Goal: Task Accomplishment & Management: Manage account settings

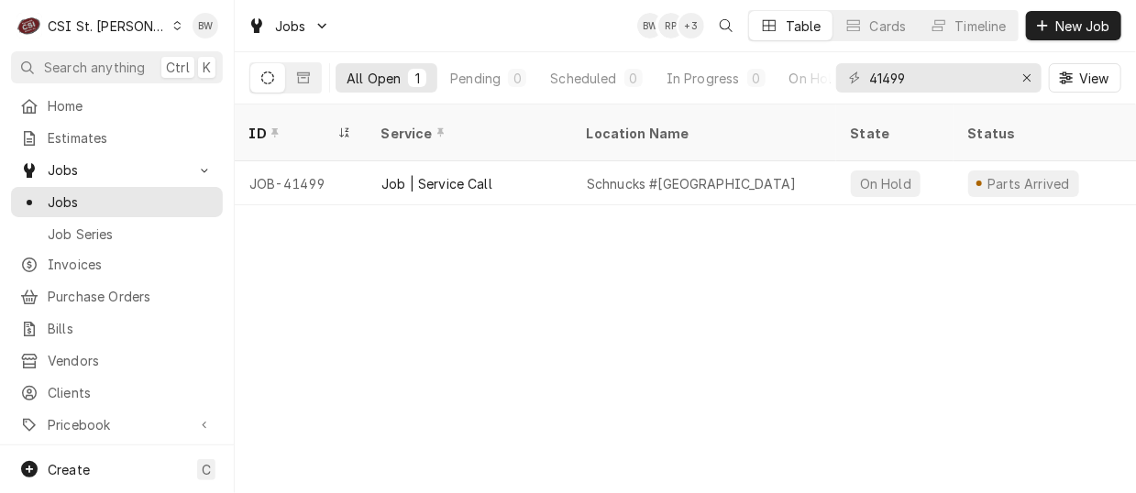
click at [440, 34] on div "Jobs BW RP + 3 Table Cards Timeline New Job" at bounding box center [685, 25] width 901 height 51
drag, startPoint x: 926, startPoint y: 82, endPoint x: 858, endPoint y: 80, distance: 67.9
click at [858, 80] on div "41499" at bounding box center [938, 77] width 205 height 29
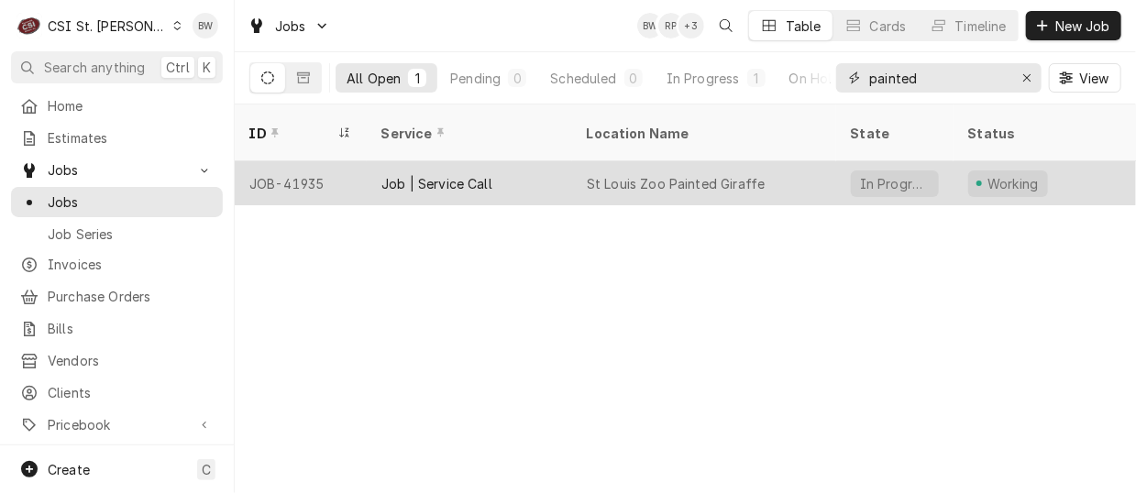
type input "painted"
click at [327, 161] on div "JOB-41935" at bounding box center [301, 183] width 132 height 44
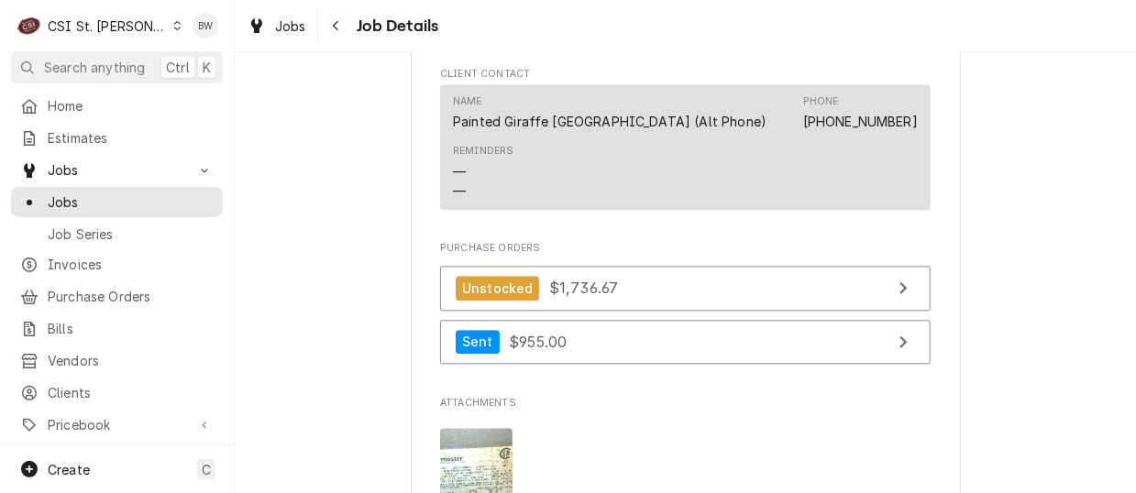
scroll to position [1833, 0]
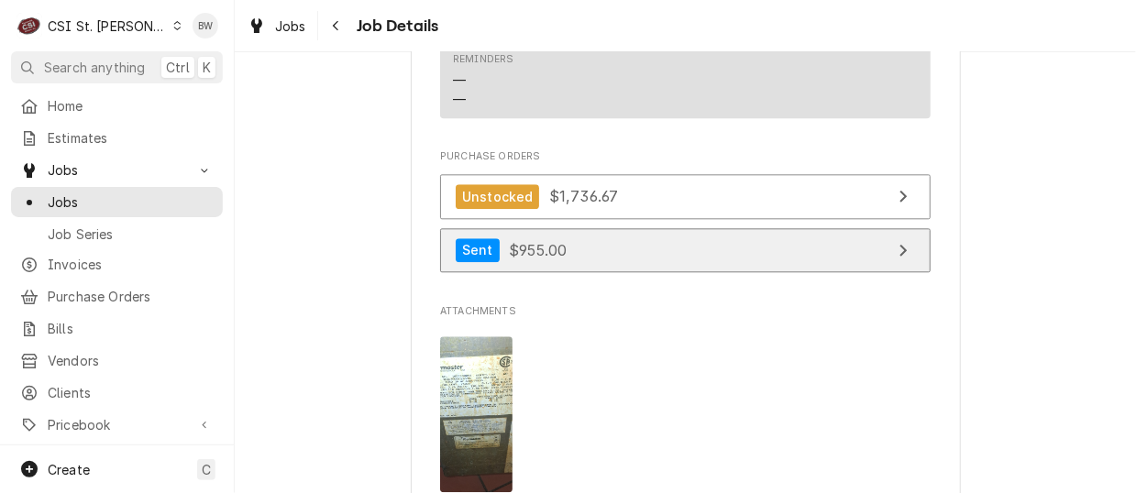
click at [517, 258] on span "$955.00" at bounding box center [538, 249] width 58 height 18
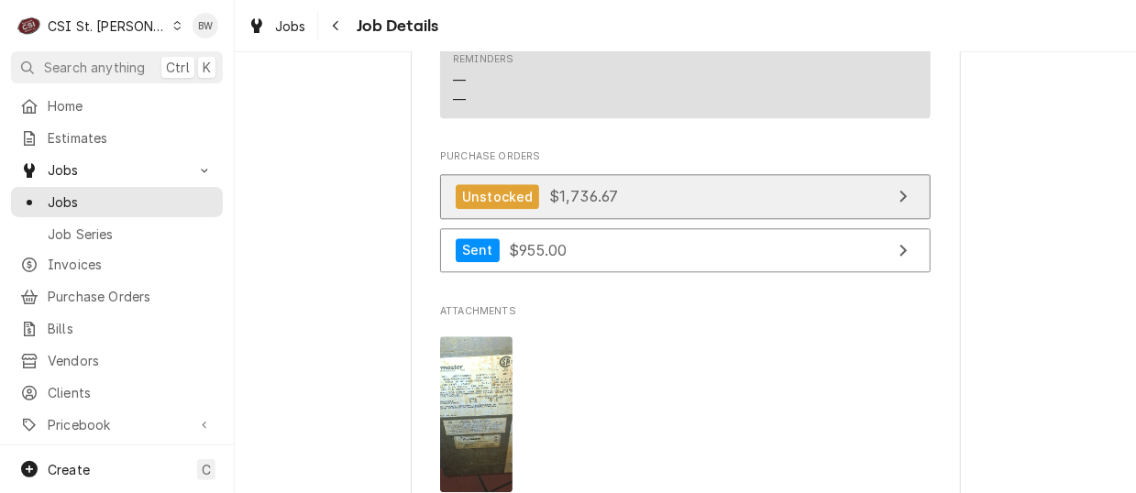
click at [549, 205] on span "$1,736.67" at bounding box center [583, 196] width 69 height 18
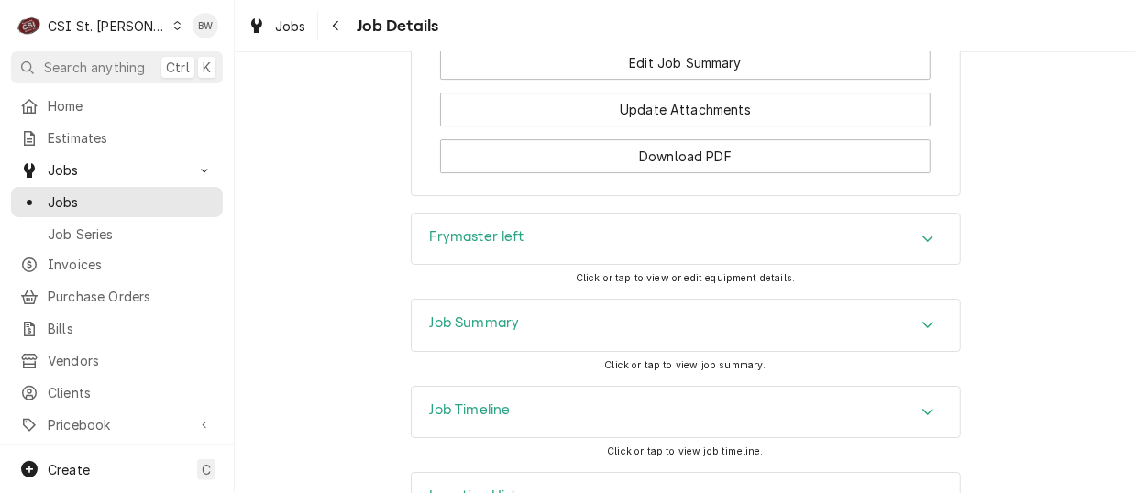
scroll to position [2653, 0]
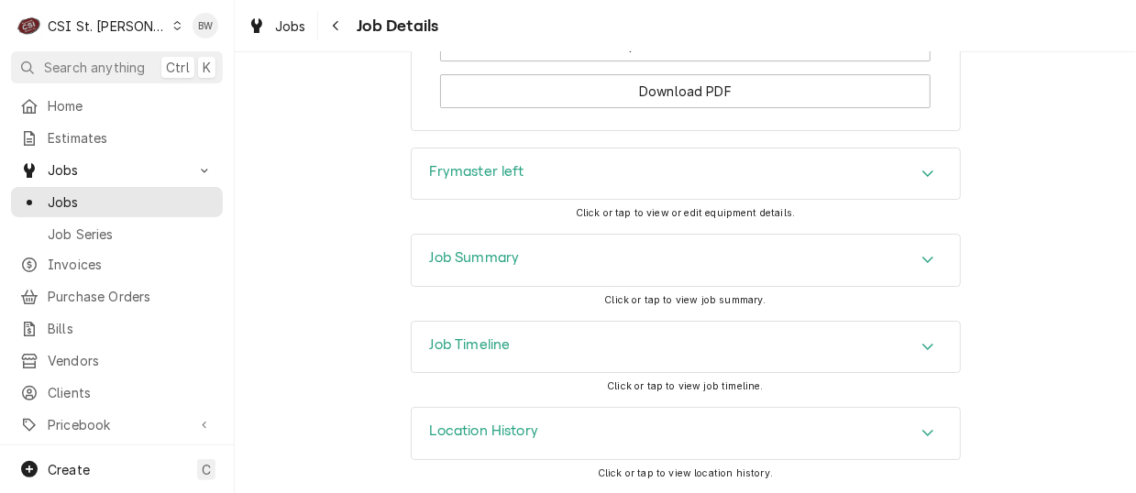
click at [503, 346] on h3 "Job Timeline" at bounding box center [470, 344] width 81 height 17
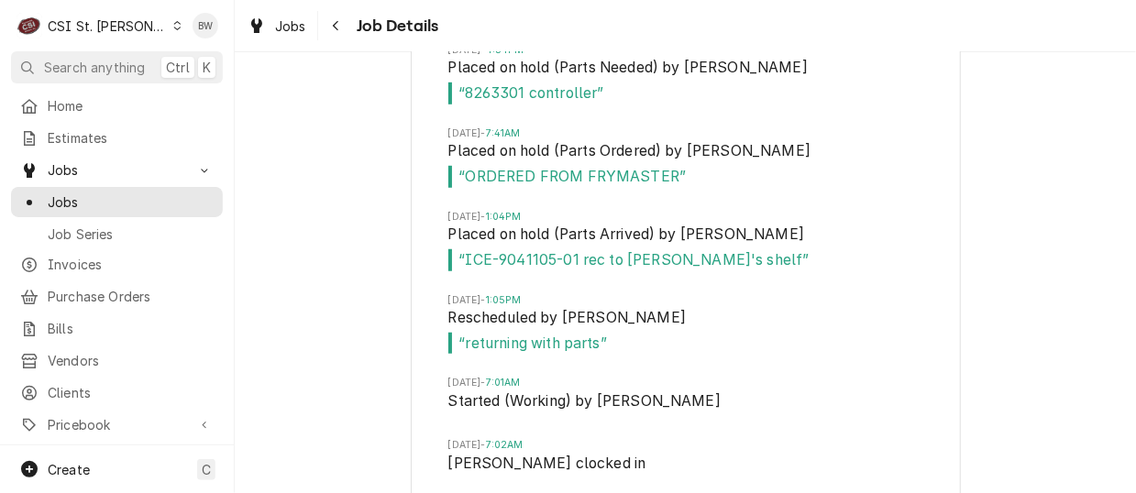
scroll to position [3478, 0]
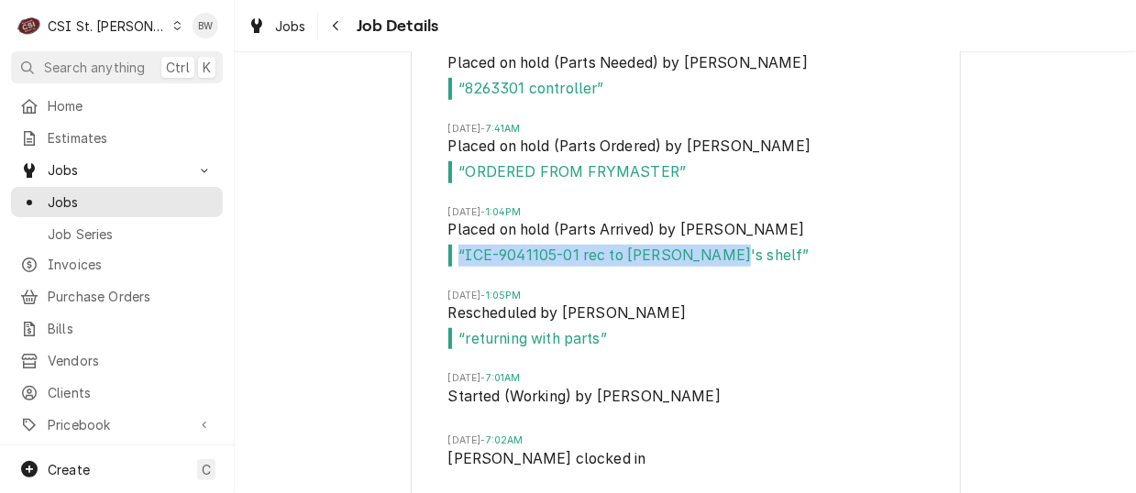
drag, startPoint x: 713, startPoint y: 282, endPoint x: 452, endPoint y: 289, distance: 261.3
click at [452, 289] on li "Fri, Aug 15, 2025 - 1:04PM Placed on hold (Parts Arrived) by Nicholas Faubert “…" at bounding box center [685, 246] width 475 height 83
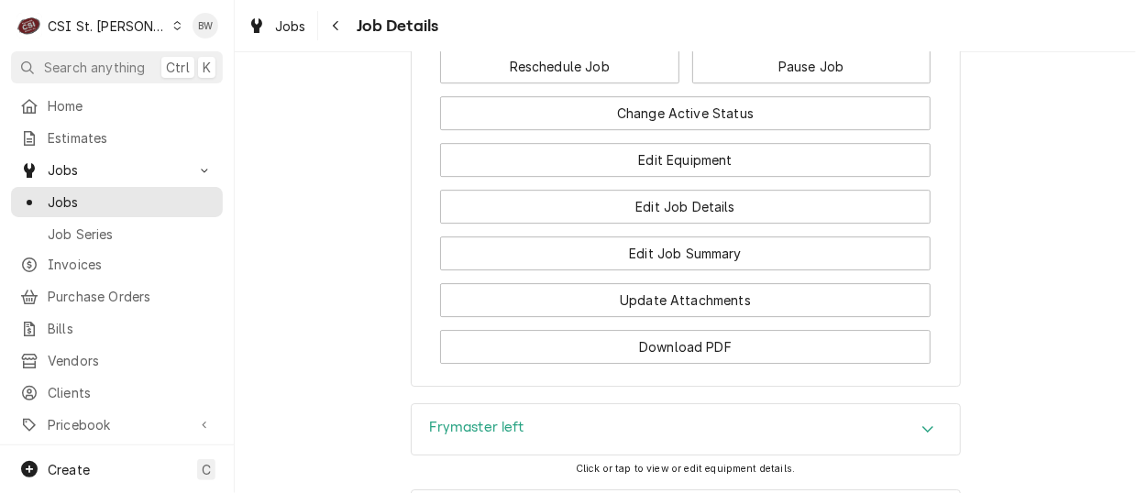
scroll to position [2366, 0]
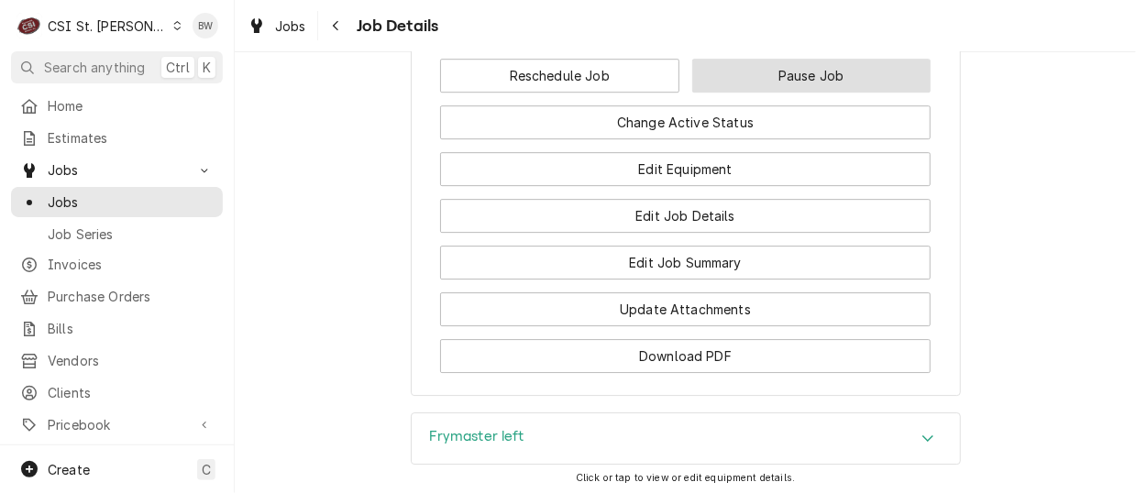
click at [779, 93] on button "Pause Job" at bounding box center [811, 76] width 239 height 34
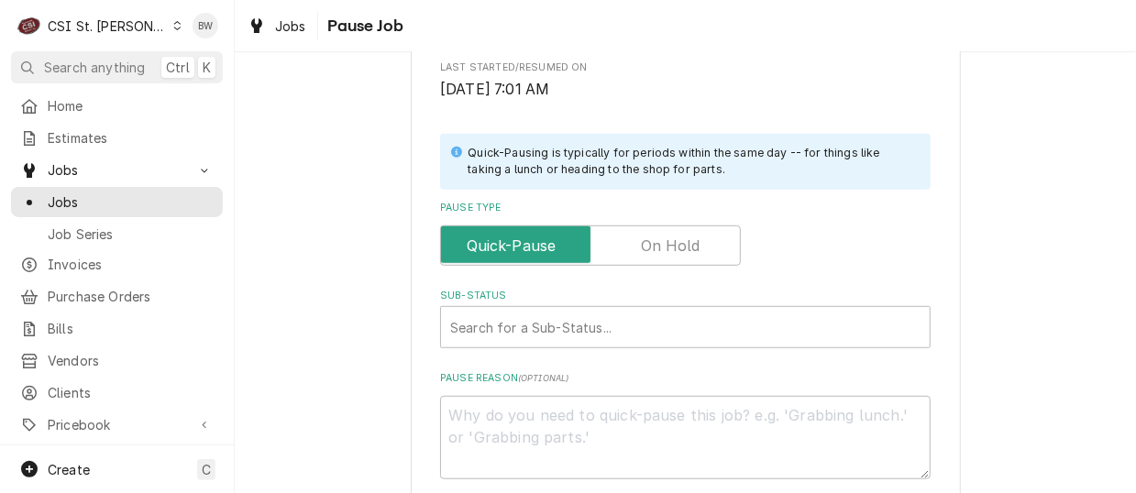
scroll to position [367, 0]
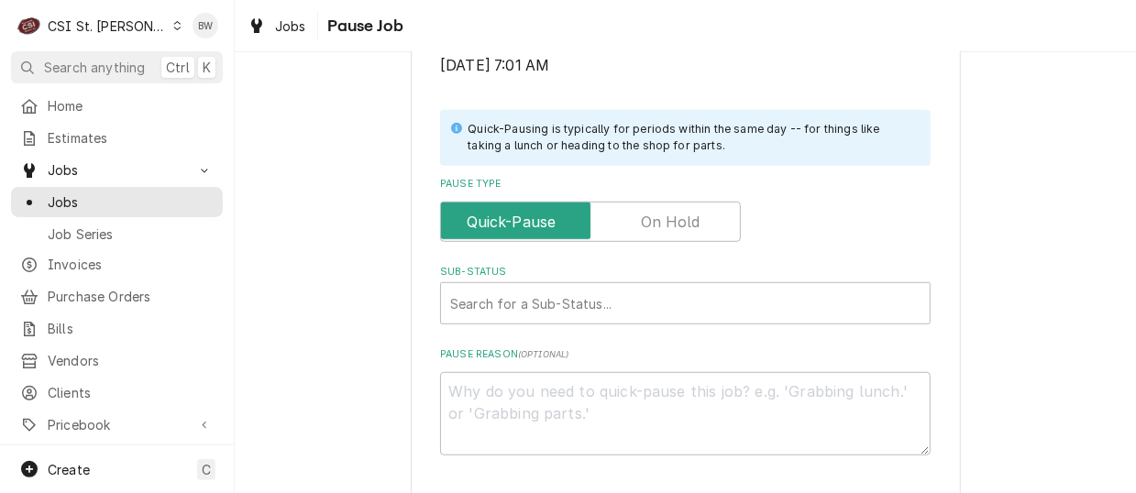
click at [657, 217] on label "Pause Type" at bounding box center [590, 222] width 301 height 40
click at [657, 217] on input "Pause Type" at bounding box center [590, 222] width 284 height 40
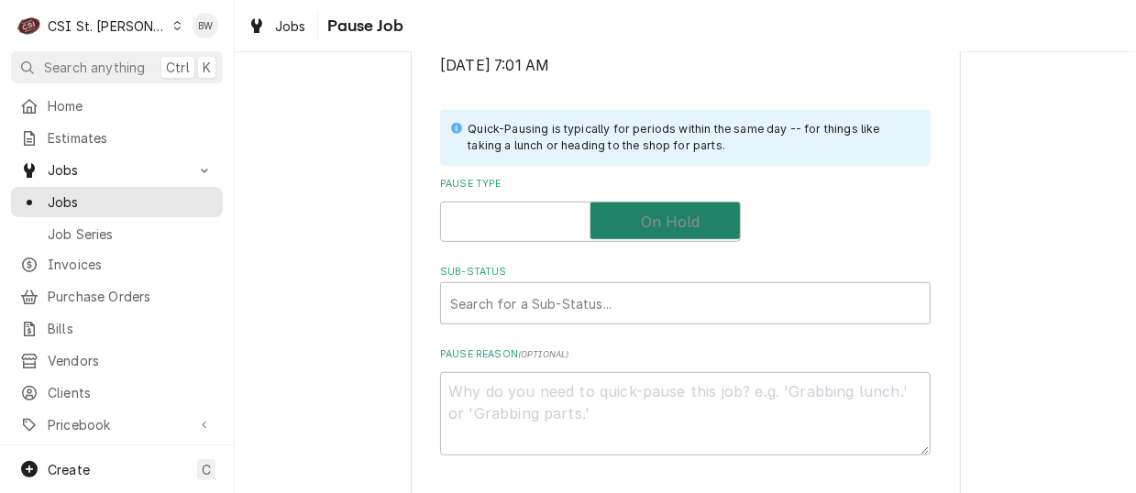
checkbox input "true"
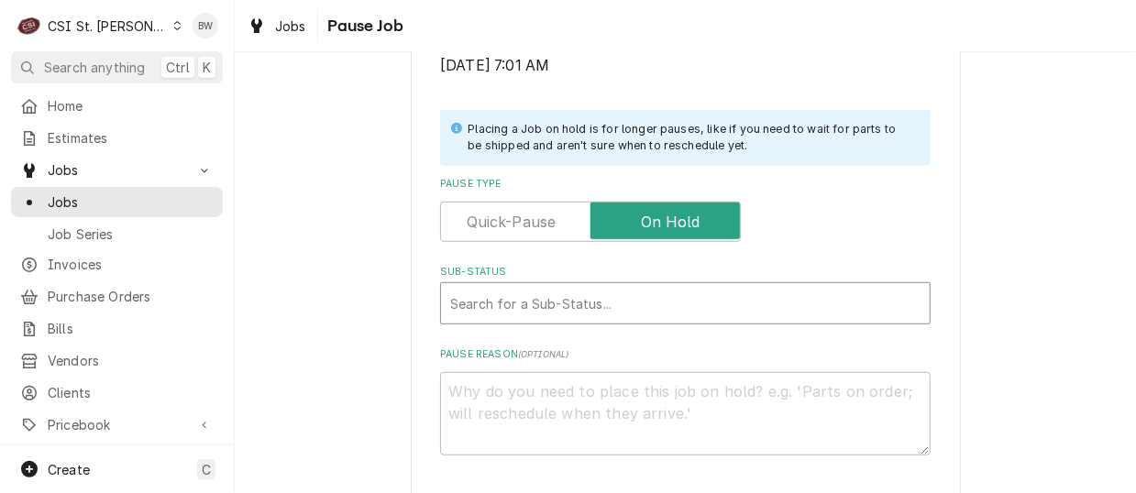
click at [484, 307] on div "Sub-Status" at bounding box center [685, 303] width 470 height 33
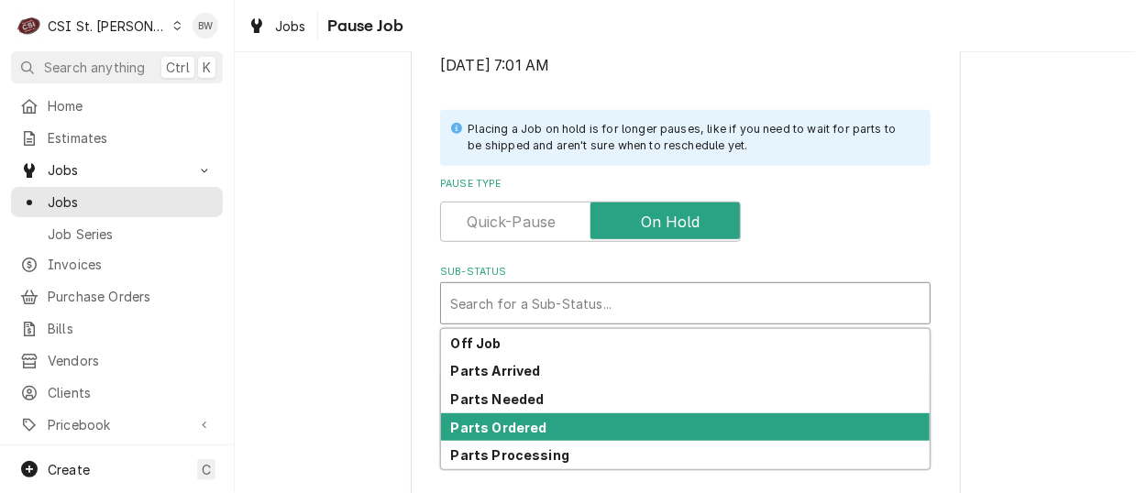
click at [506, 418] on div "Parts Ordered" at bounding box center [685, 427] width 488 height 28
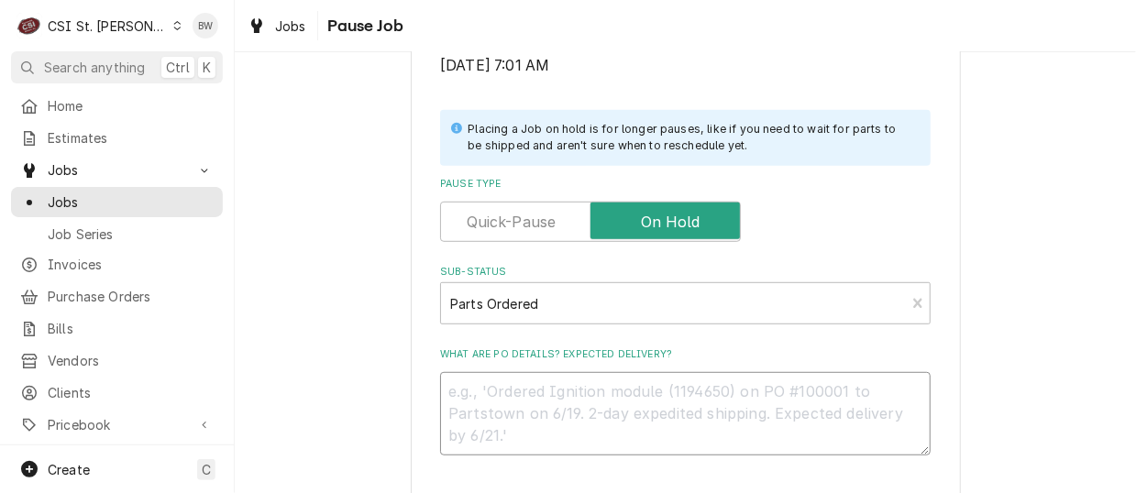
click at [499, 393] on textarea "What are PO details? Expected delivery?" at bounding box center [685, 413] width 490 height 82
type textarea "x"
type textarea "P"
type textarea "x"
type textarea "Pe"
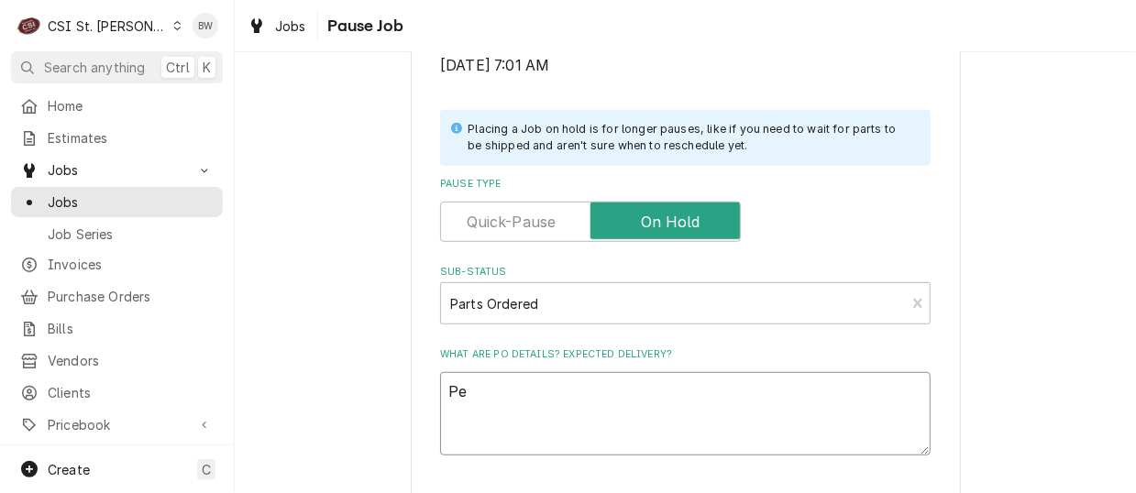
type textarea "x"
type textarea "Pen"
type textarea "x"
type textarea "Pend"
type textarea "x"
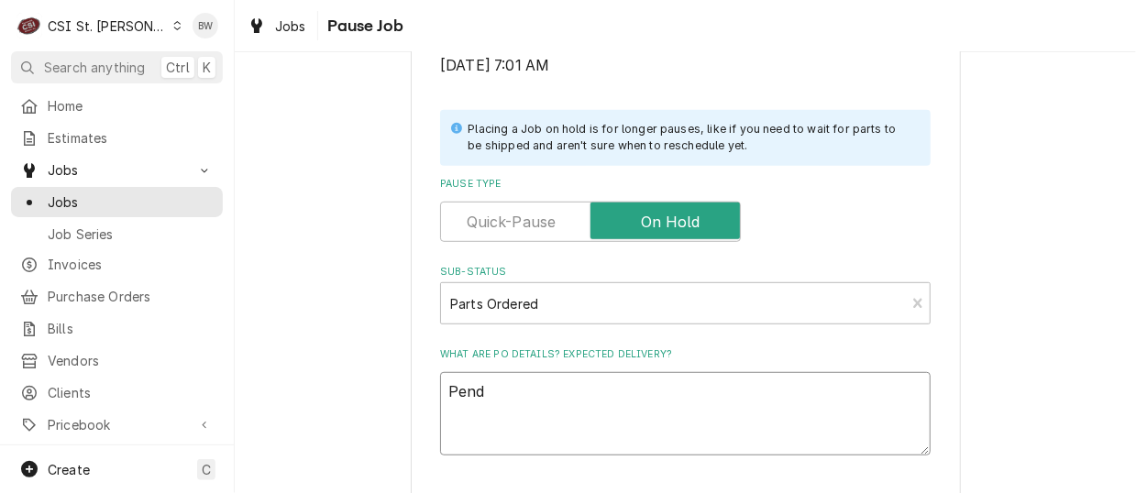
type textarea "Pendi"
type textarea "x"
type textarea "Pendin"
type textarea "x"
type textarea "Pending"
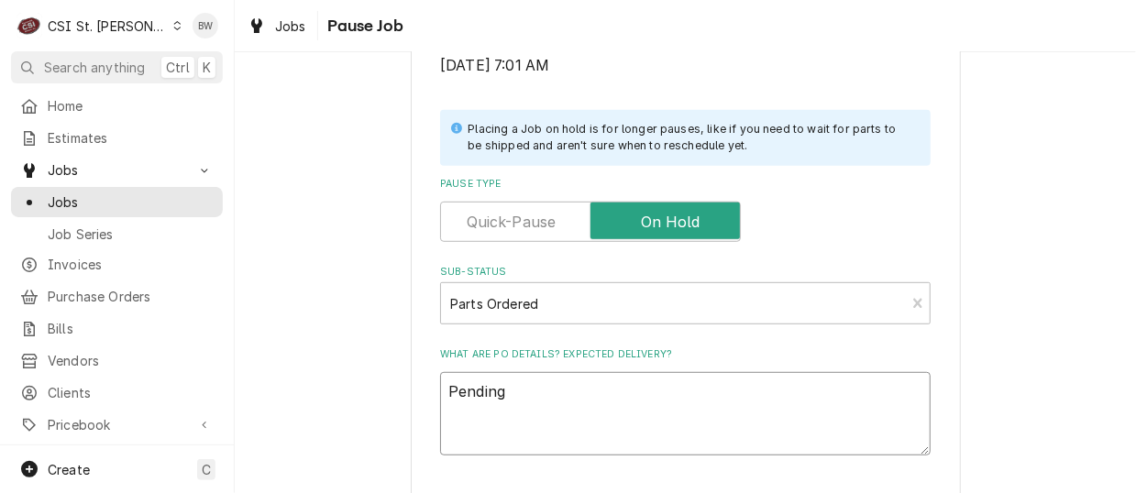
type textarea "x"
type textarea "Pending"
type textarea "x"
type textarea "Pending c"
type textarea "x"
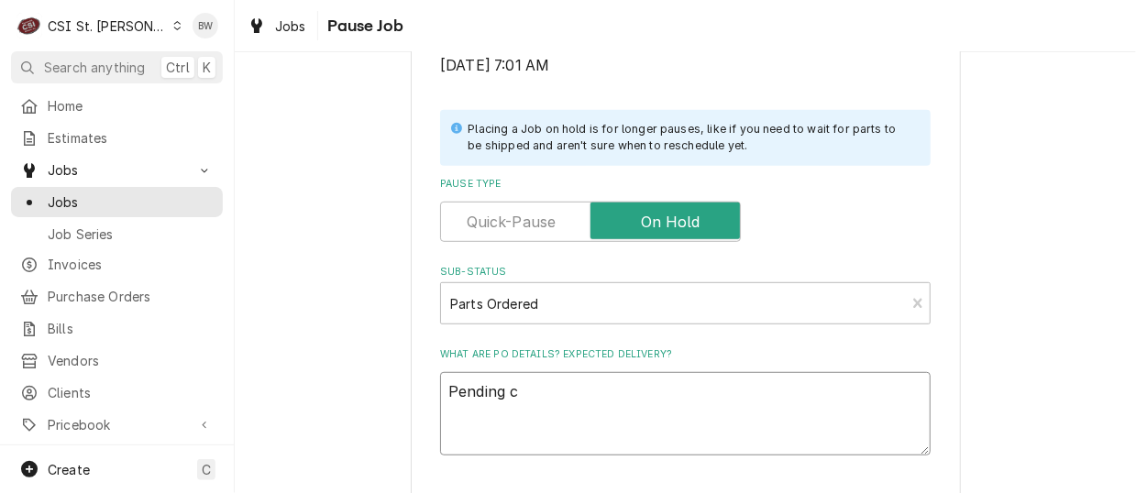
type textarea "Pending co"
type textarea "x"
type textarea "Pending con"
type textarea "x"
type textarea "Pending cont"
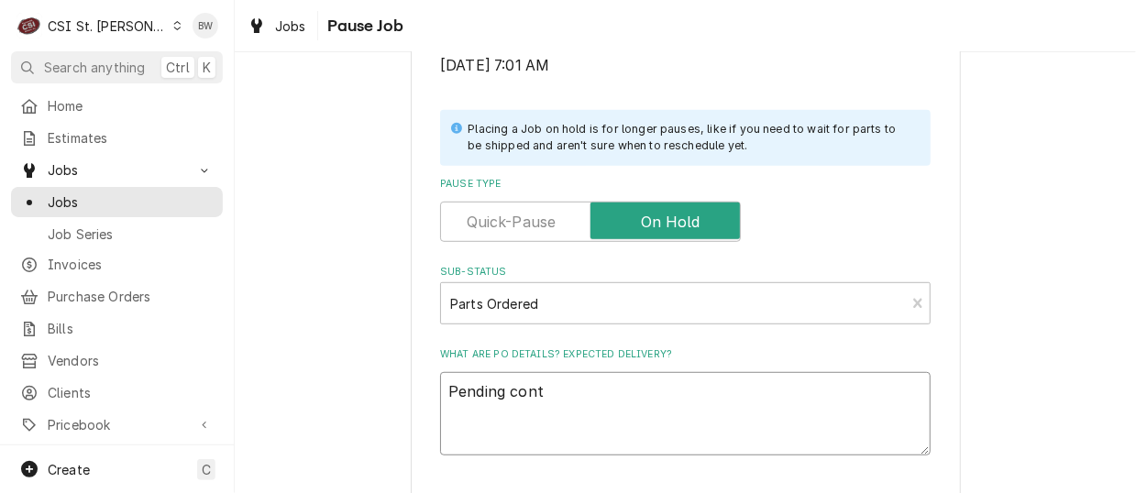
type textarea "x"
type textarea "Pending contr"
type textarea "x"
type textarea "Pending contro"
type textarea "x"
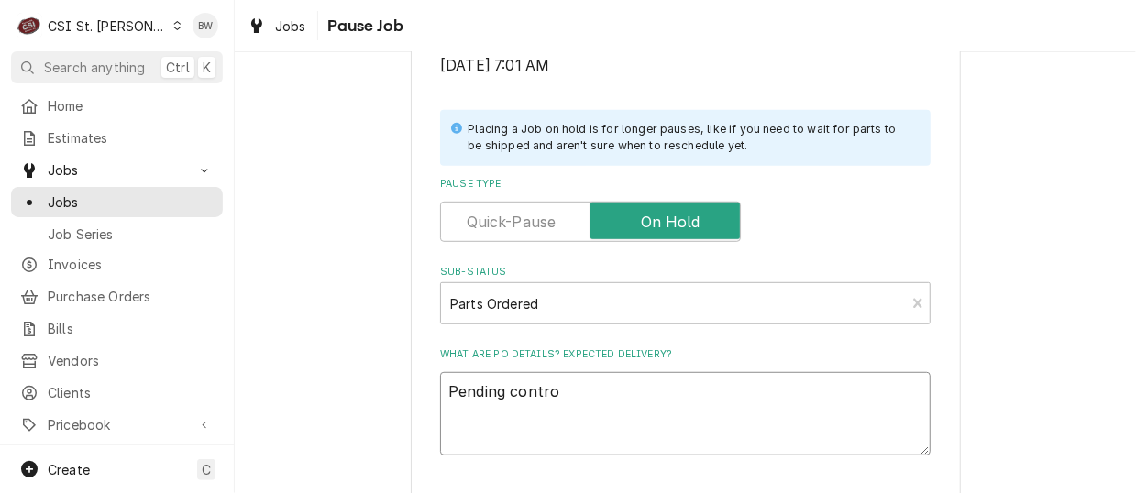
type textarea "Pending control"
type textarea "x"
type textarea "Pending controll"
type textarea "x"
type textarea "Pending controlle"
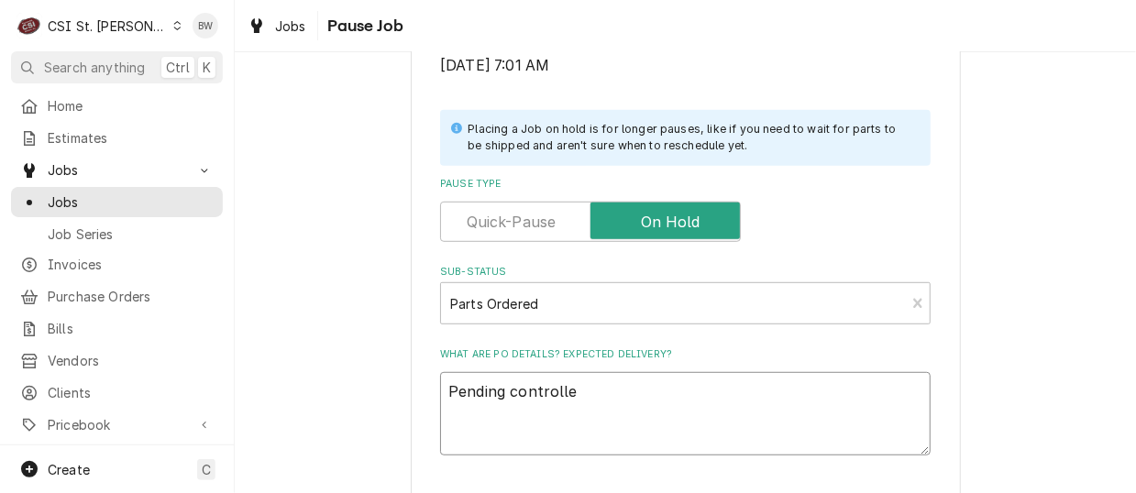
type textarea "x"
type textarea "Pending controller"
type textarea "x"
type textarea "Pending controller f"
type textarea "x"
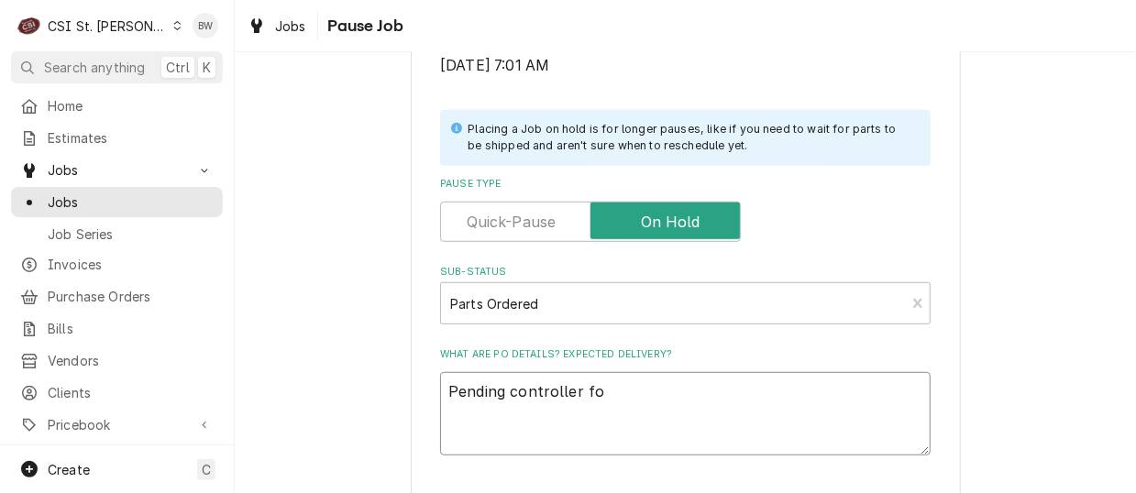
type textarea "Pending controller for"
type textarea "x"
type textarea "Pending controller form"
type textarea "x"
type textarea "Pending controller form"
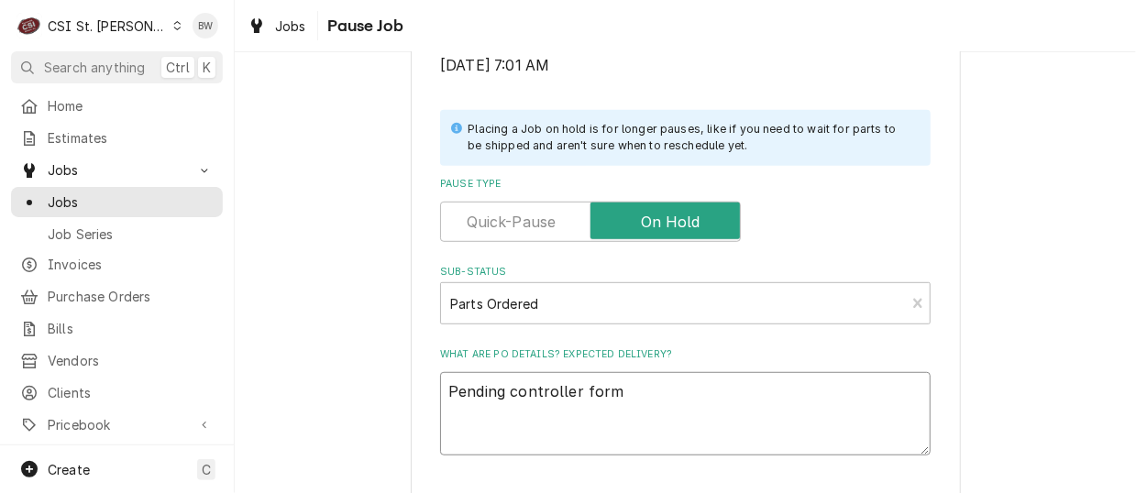
type textarea "x"
type textarea "Pending controller form F"
type textarea "x"
type textarea "Pending controller form Fr"
type textarea "x"
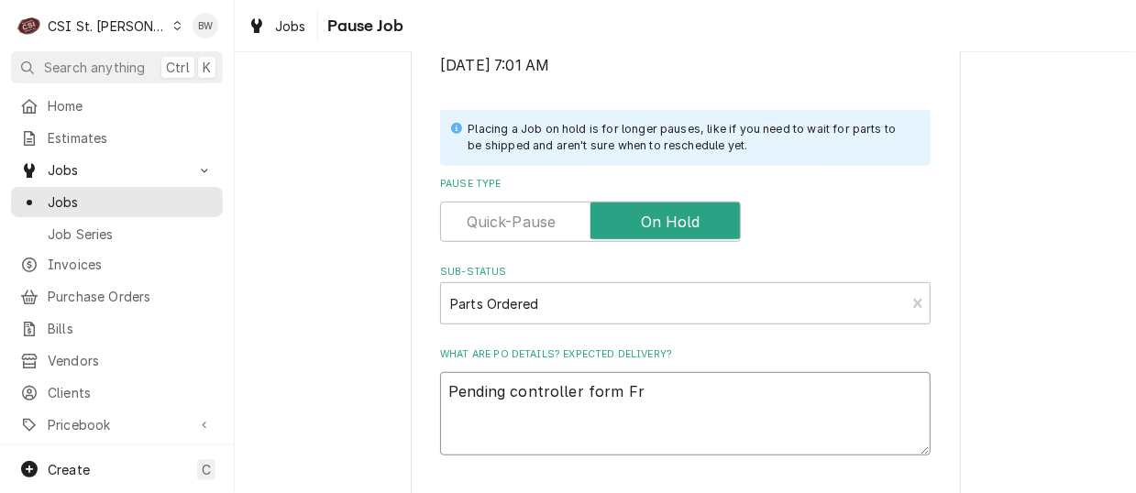
type textarea "Pending controller form Fry"
type textarea "x"
type textarea "Pending controller form Frym"
type textarea "x"
type textarea "Pending controller form Fryma"
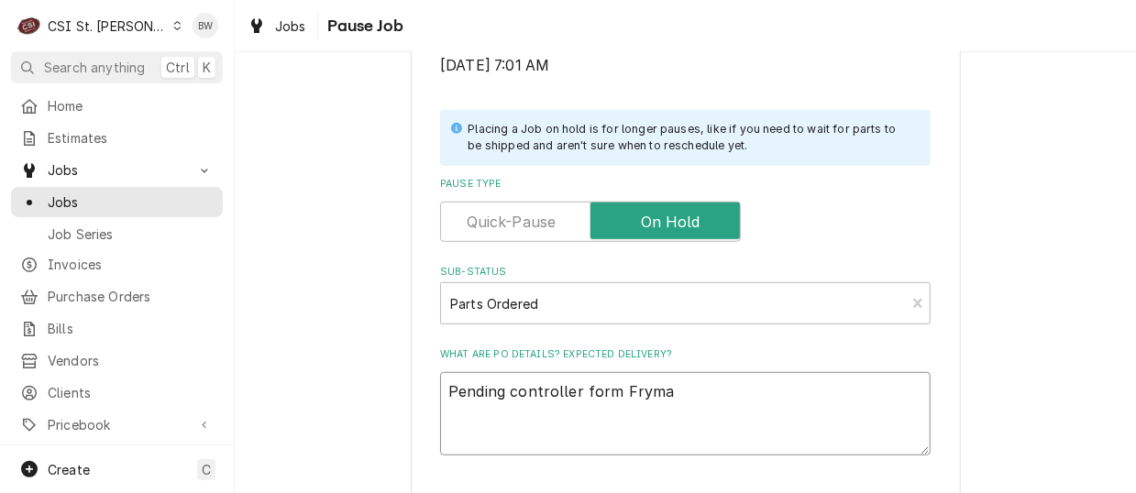
type textarea "x"
type textarea "Pending controller form Frymas"
type textarea "x"
type textarea "Pending controller form Frymast"
type textarea "x"
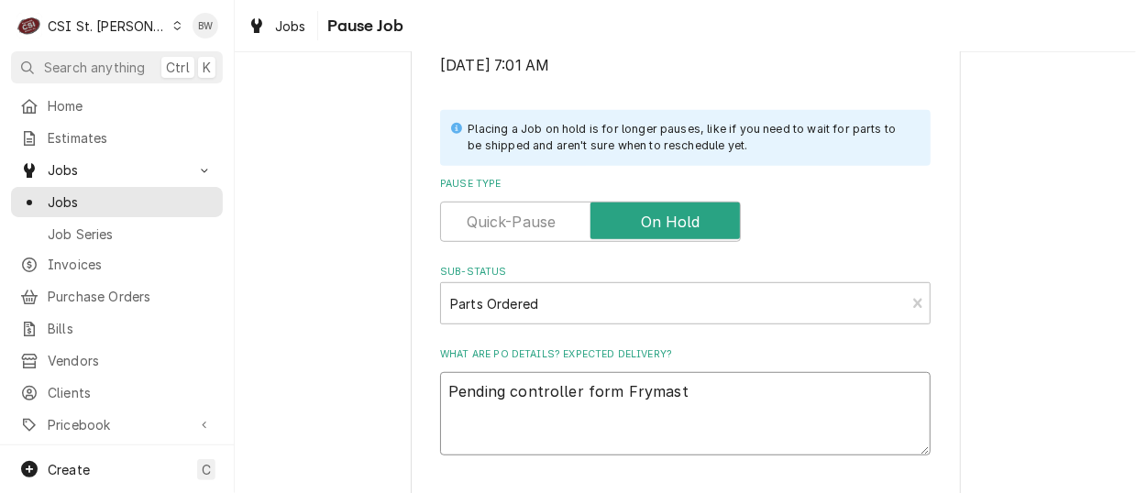
type textarea "Pending controller form Frymaste"
type textarea "x"
type textarea "Pending controller form Frymaster"
click at [594, 396] on textarea "Pending controller form Frymaster" at bounding box center [685, 413] width 490 height 82
type textarea "x"
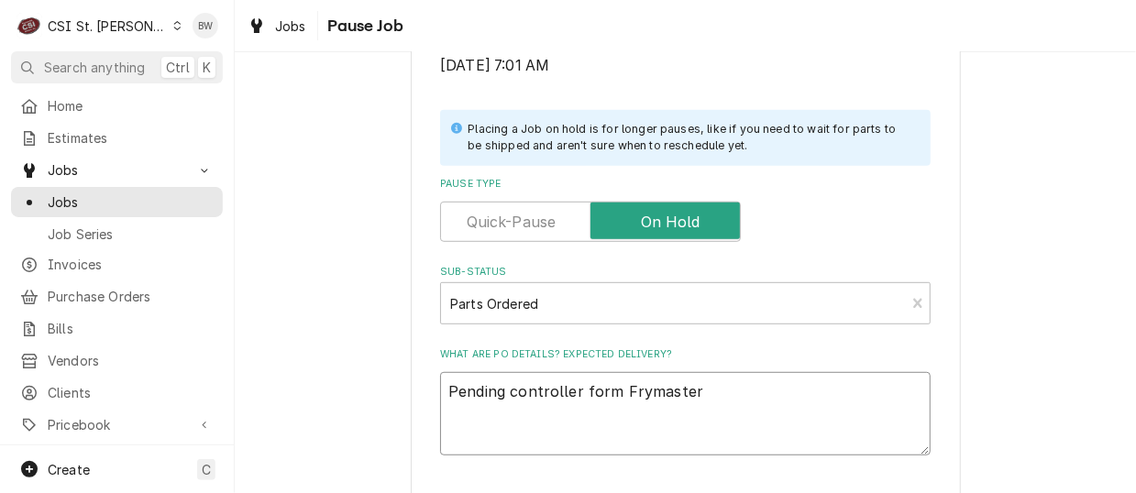
type textarea "Pending controller fom Frymaster"
type textarea "x"
type textarea "Pending controller fm Frymaster"
type textarea "x"
type textarea "Pending controller frm Frymaster"
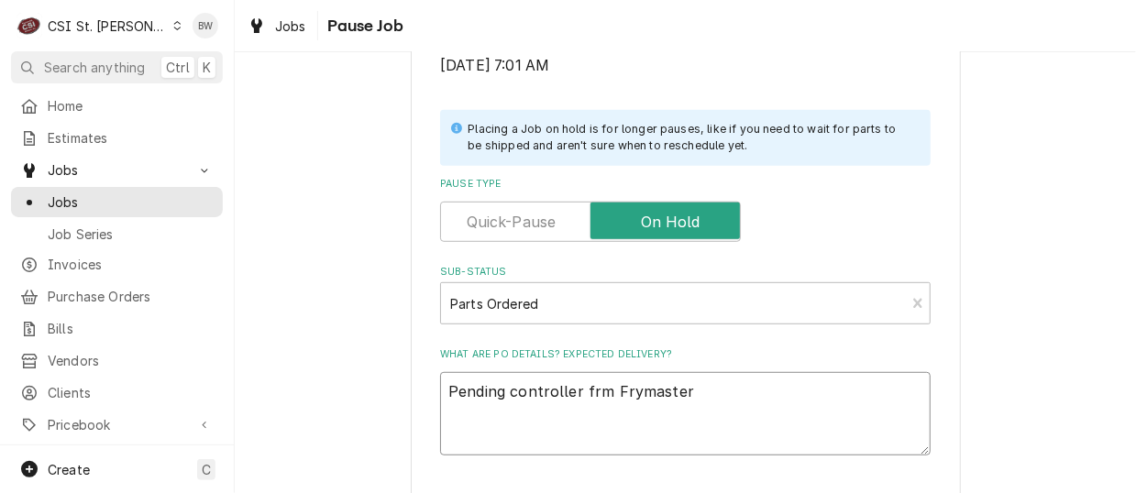
type textarea "x"
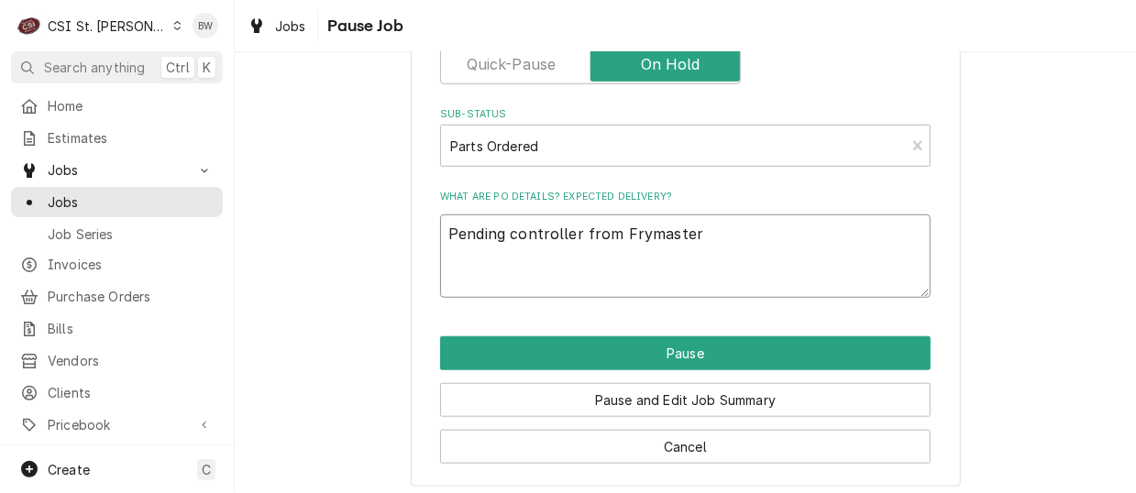
scroll to position [533, 0]
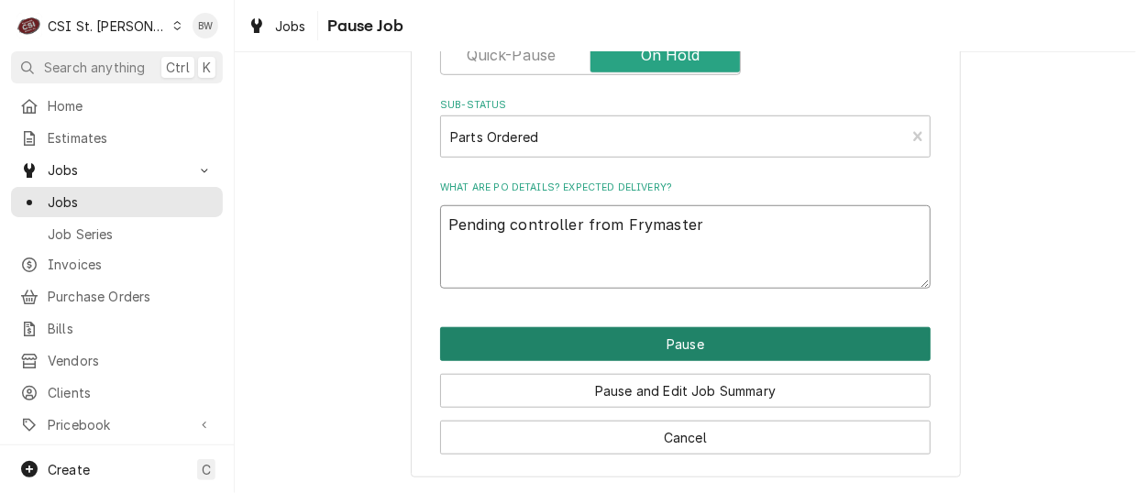
type textarea "Pending controller from Frymaster"
click at [566, 346] on button "Pause" at bounding box center [685, 344] width 490 height 34
type textarea "x"
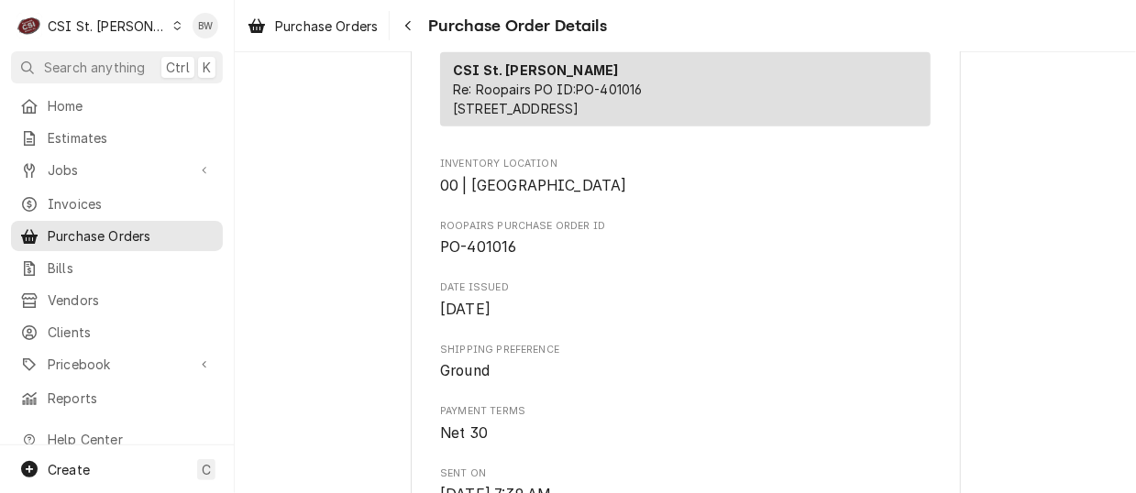
scroll to position [458, 0]
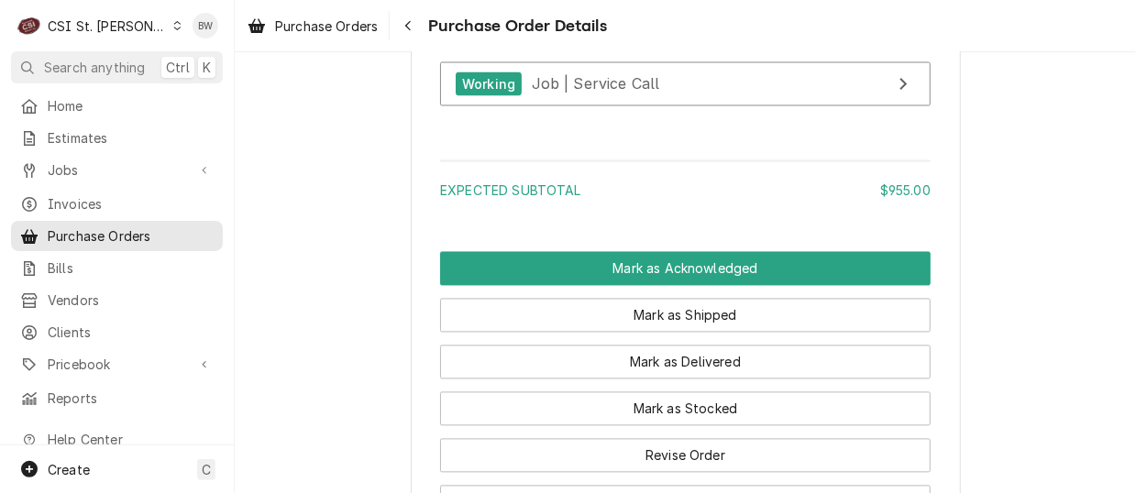
scroll to position [1466, 0]
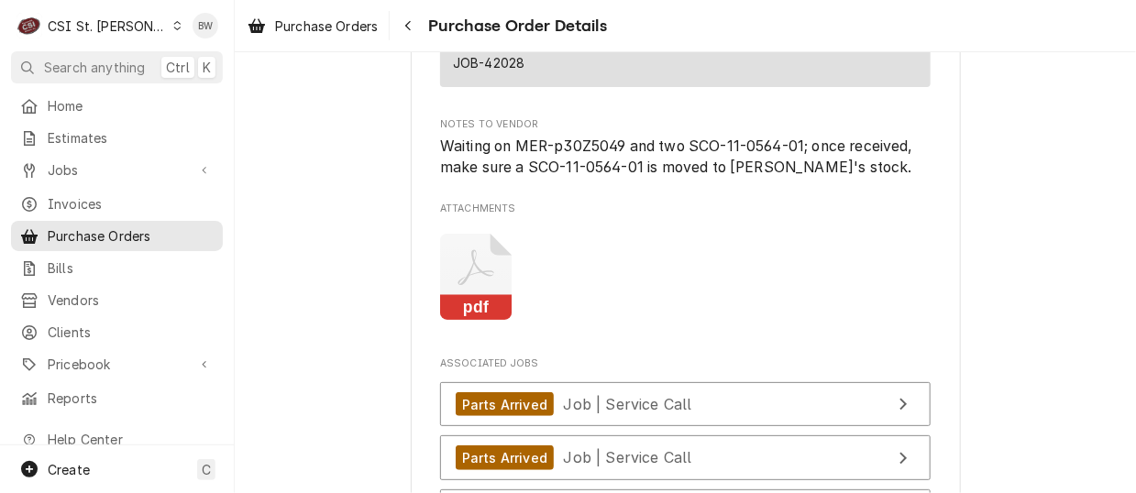
scroll to position [5041, 0]
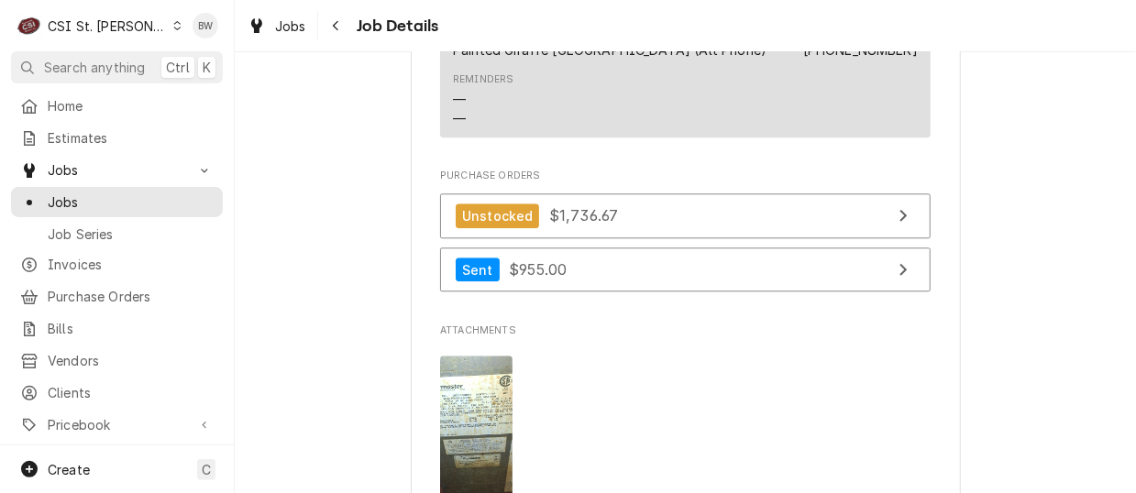
scroll to position [1925, 0]
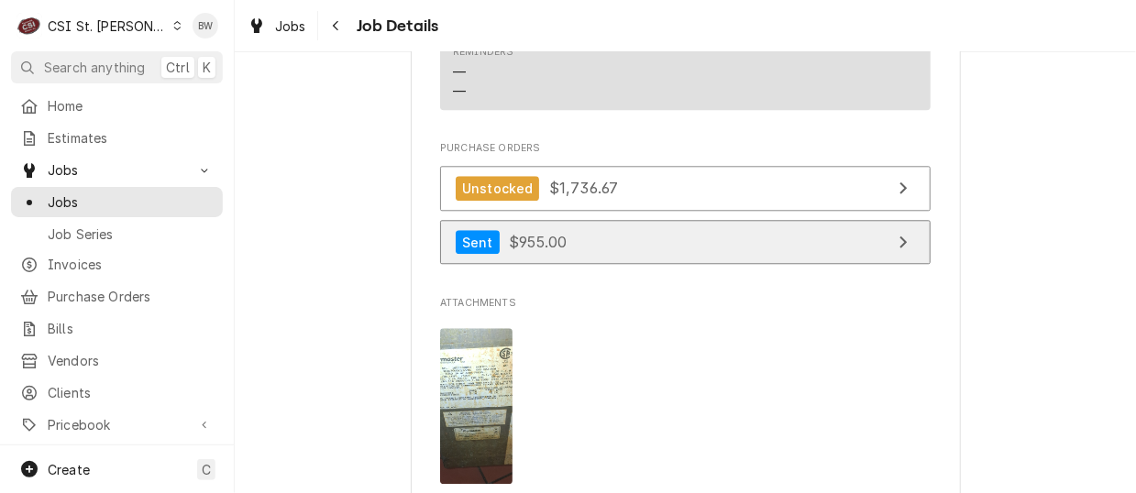
click at [523, 251] on span "$955.00" at bounding box center [538, 242] width 58 height 18
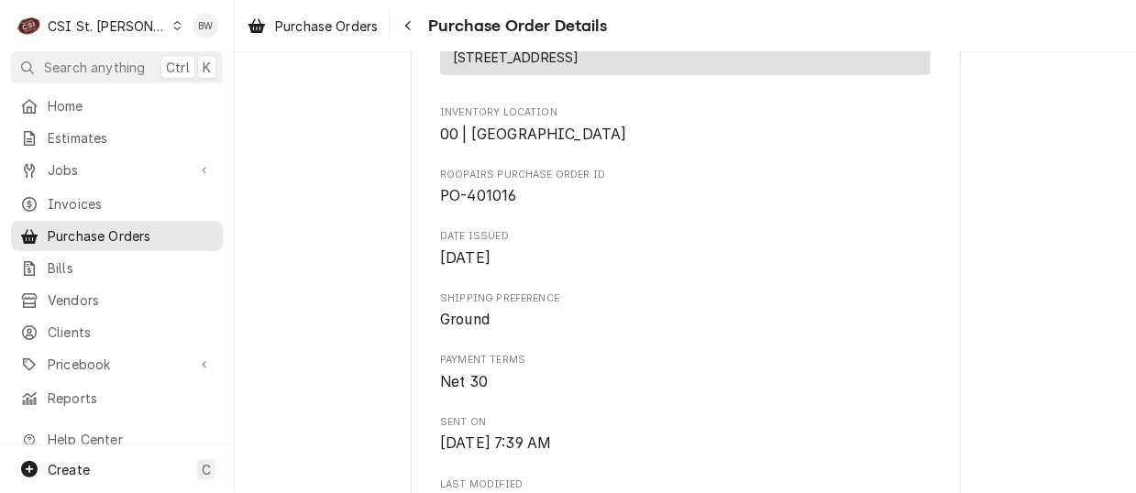
scroll to position [550, 0]
